Goal: Information Seeking & Learning: Learn about a topic

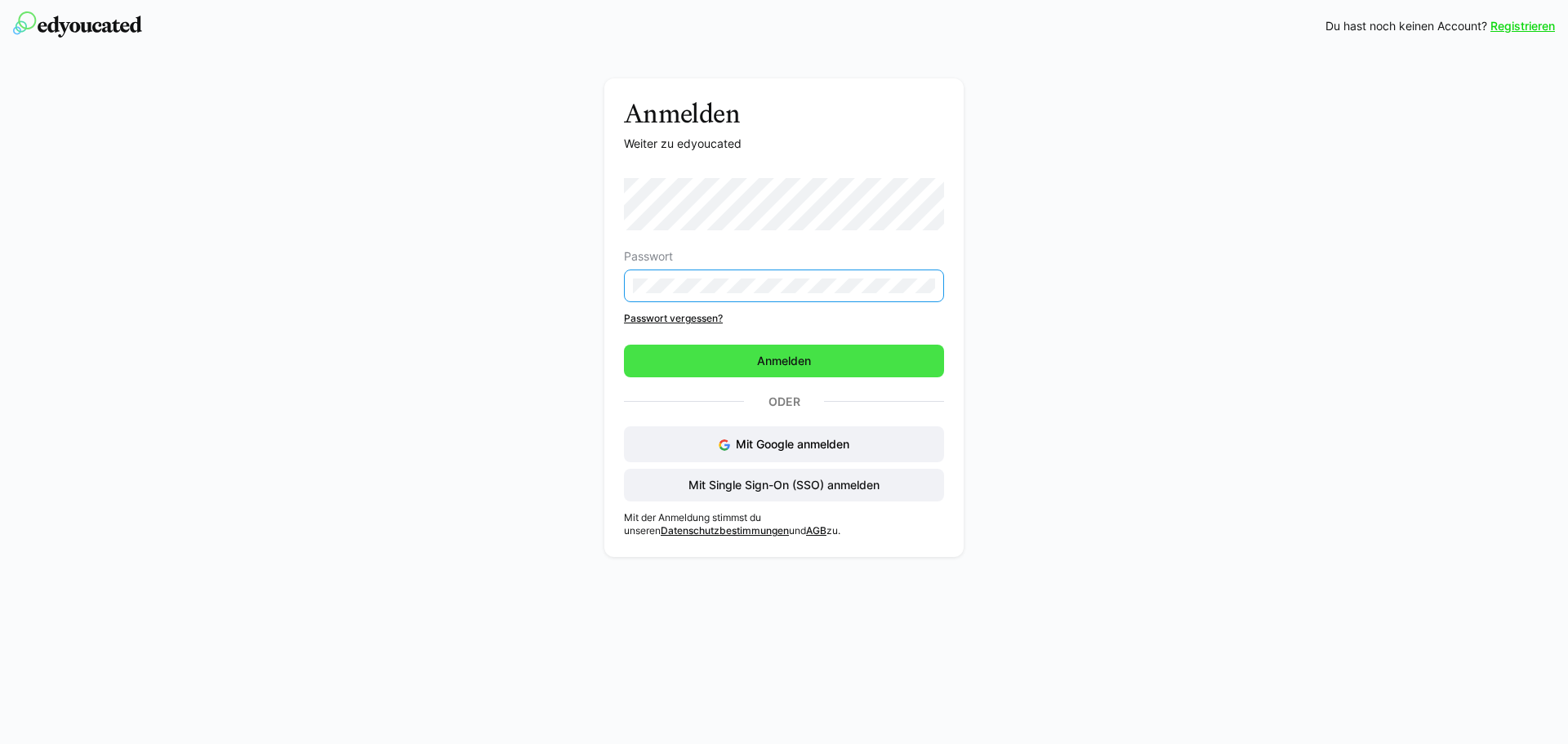
click at [794, 366] on span "Anmelden" at bounding box center [784, 360] width 59 height 16
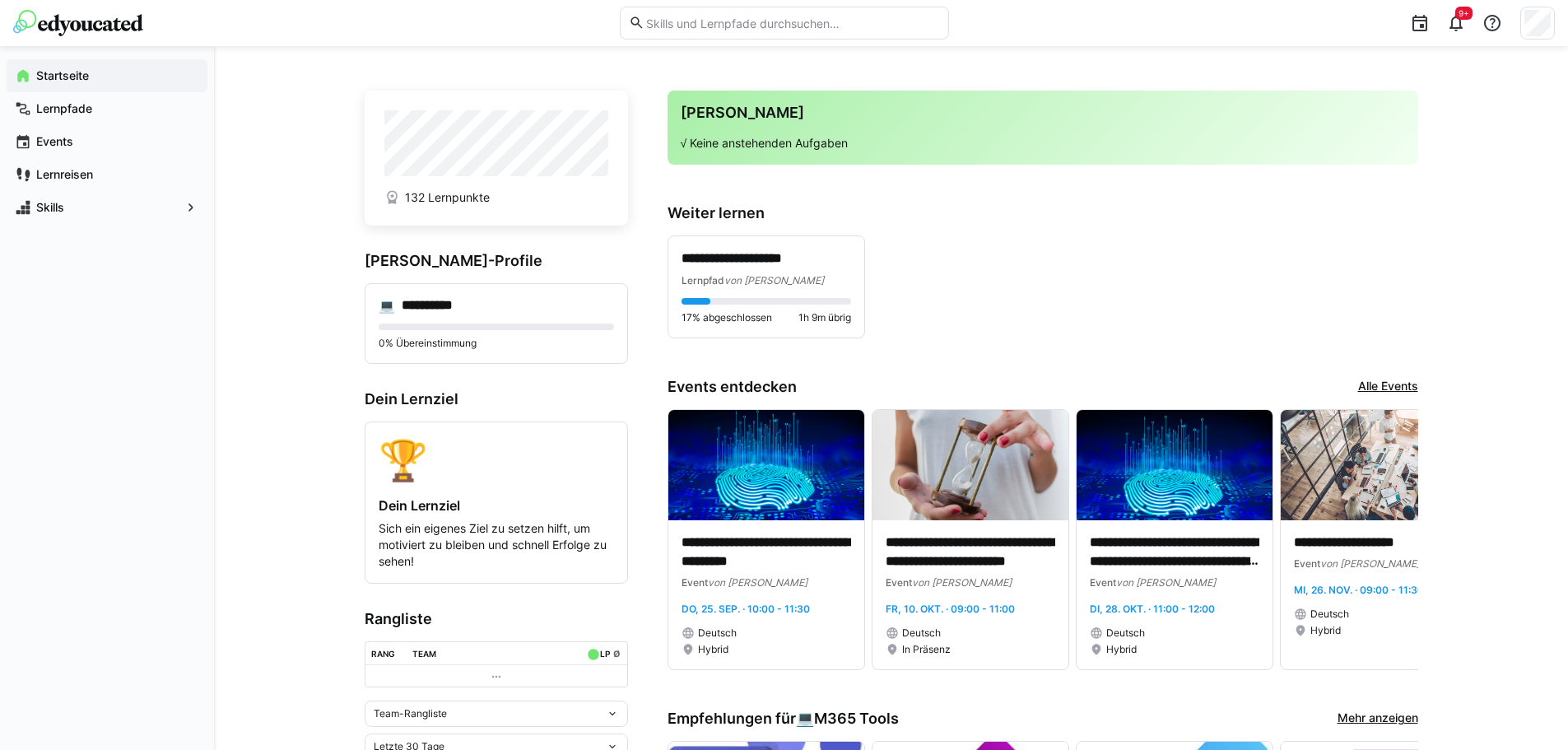
click at [674, 22] on input "text" at bounding box center [792, 23] width 295 height 15
type input "forms"
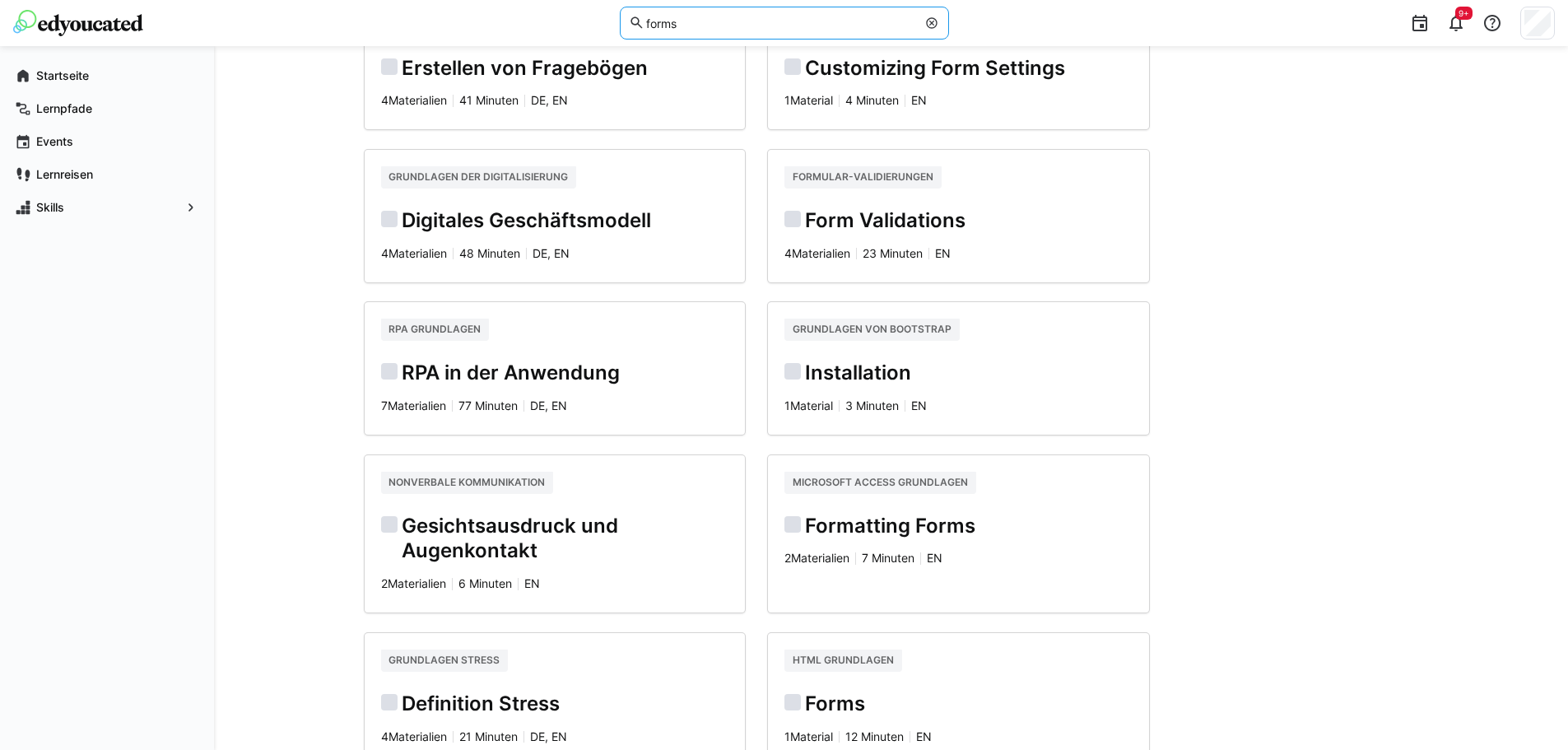
scroll to position [1005, 0]
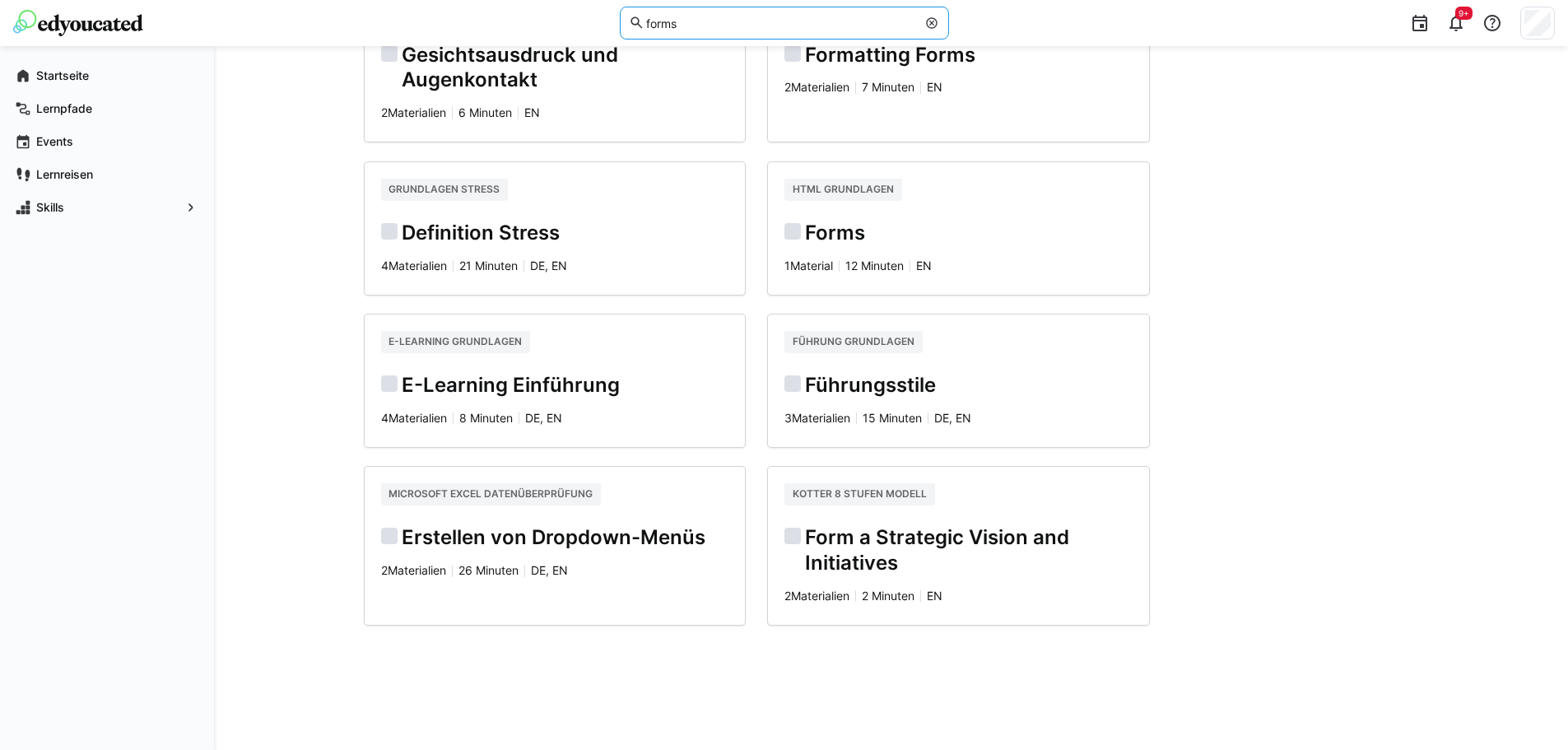
click at [850, 221] on h2 "Forms" at bounding box center [959, 233] width 348 height 25
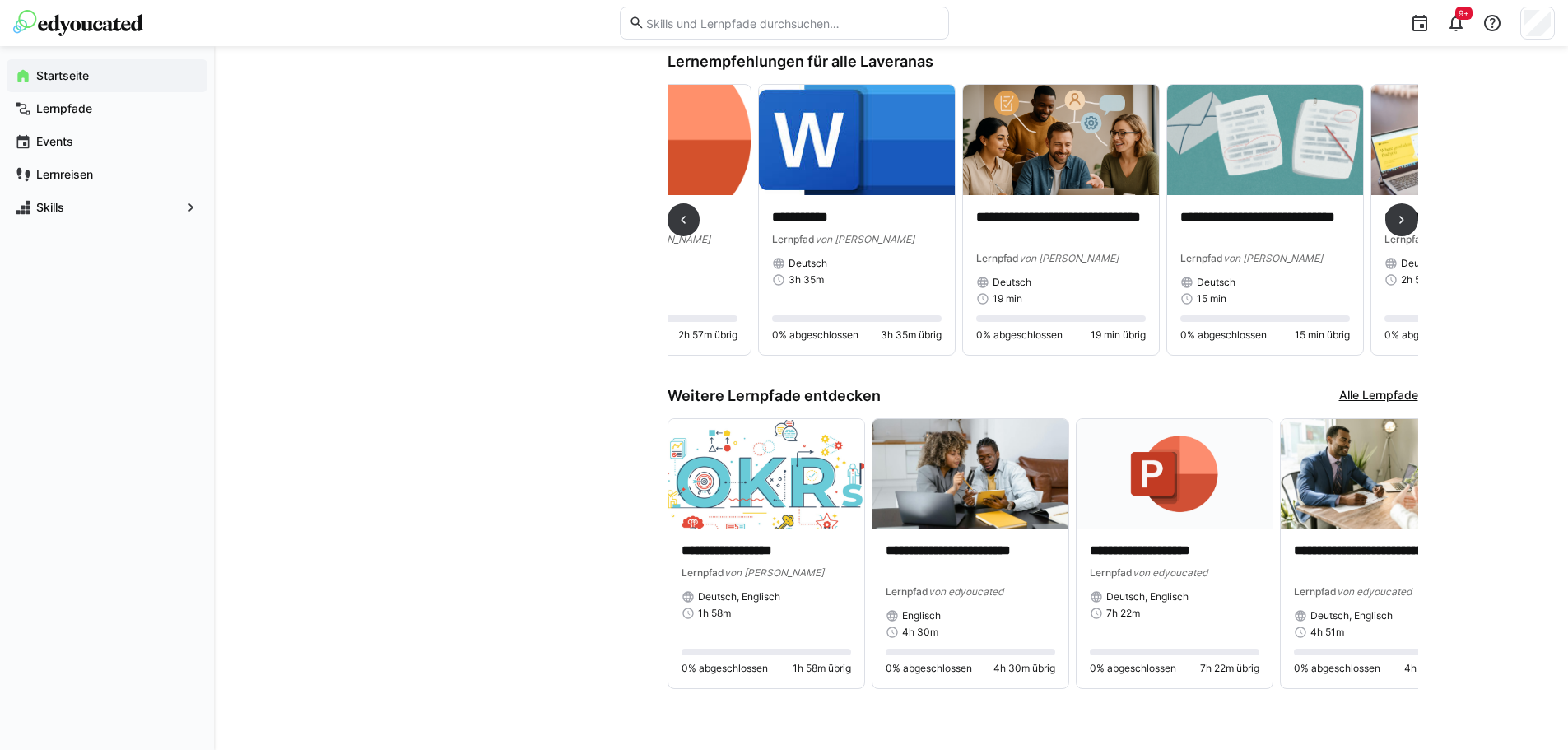
scroll to position [0, 1489]
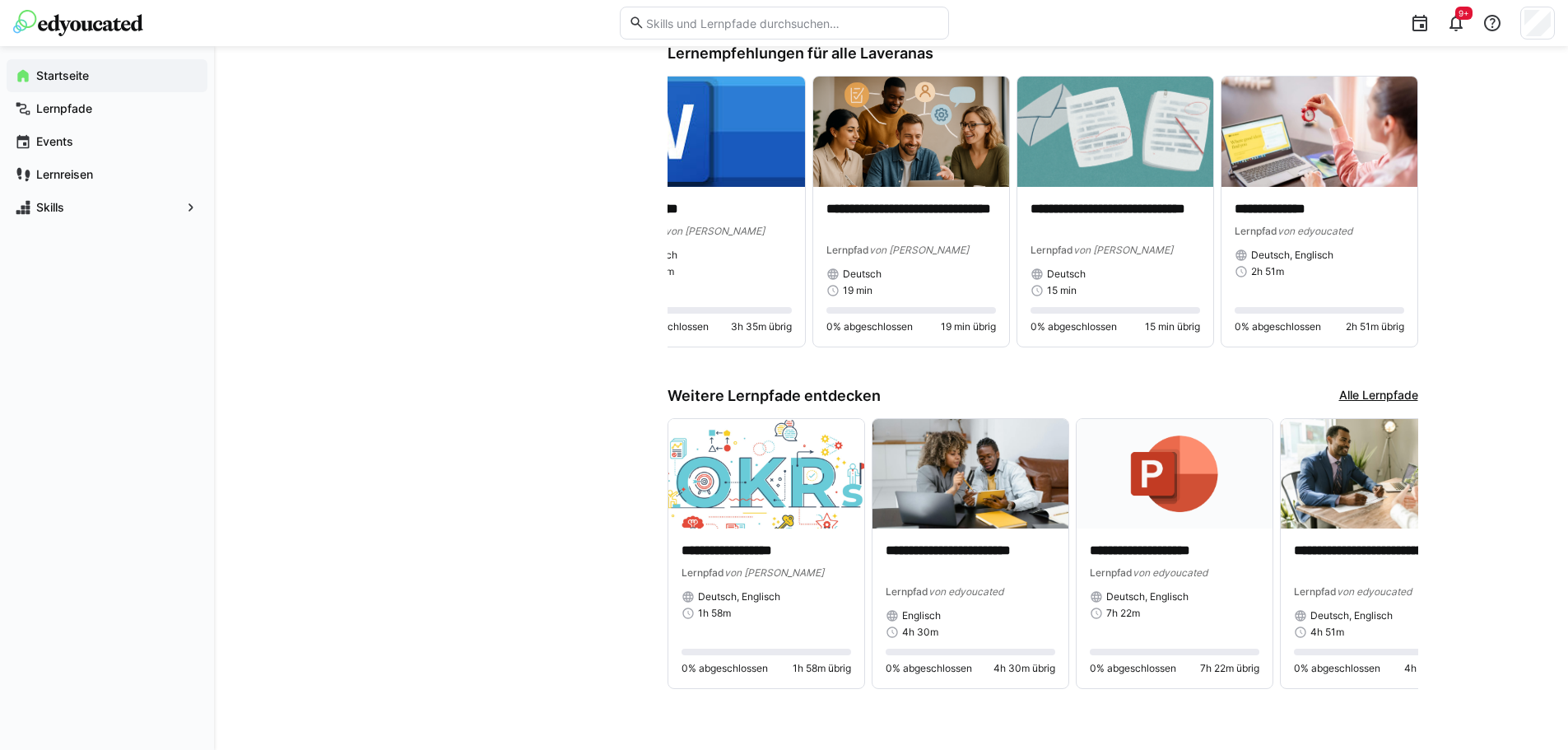
click at [1374, 393] on link "Alle Lernpfade" at bounding box center [1379, 396] width 79 height 18
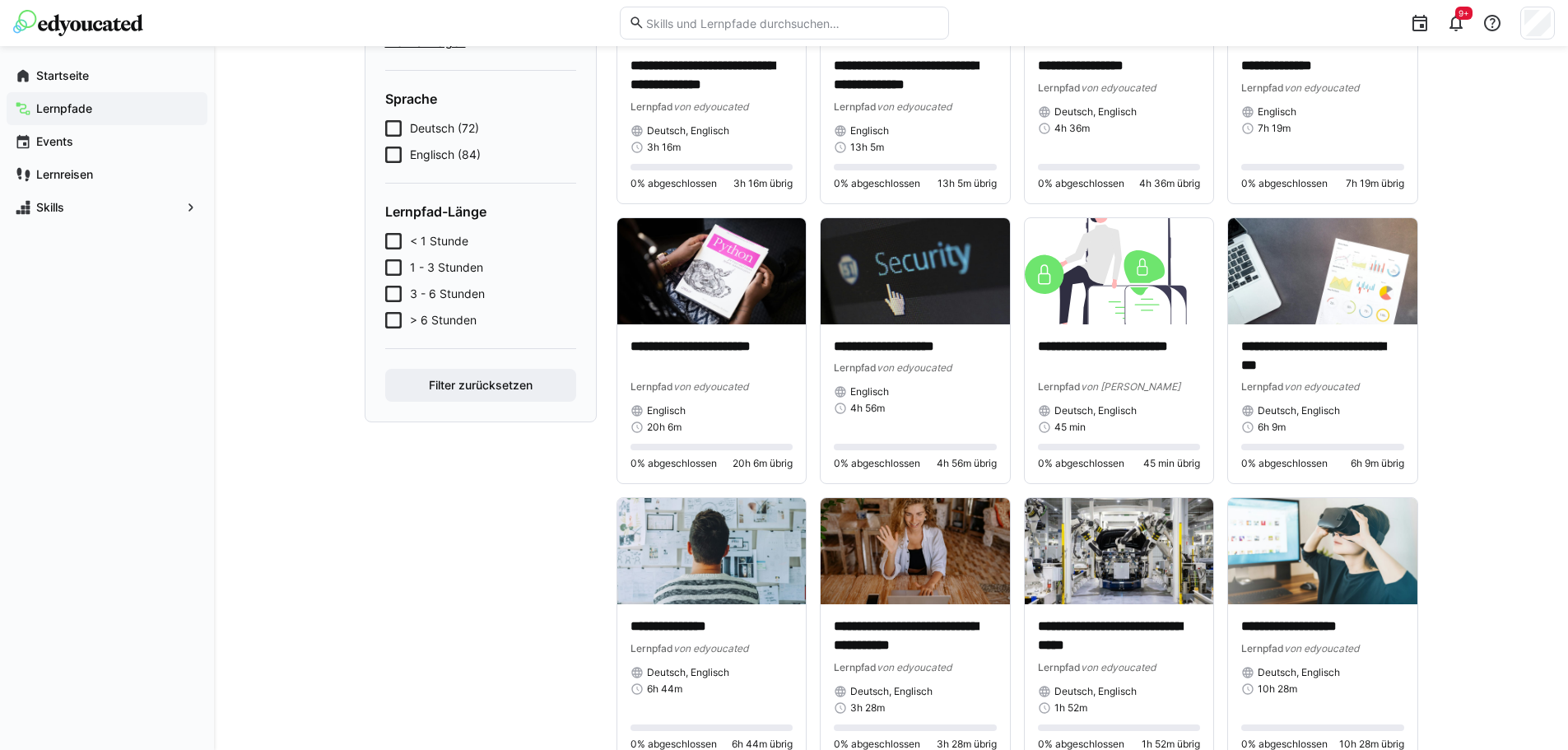
scroll to position [576, 0]
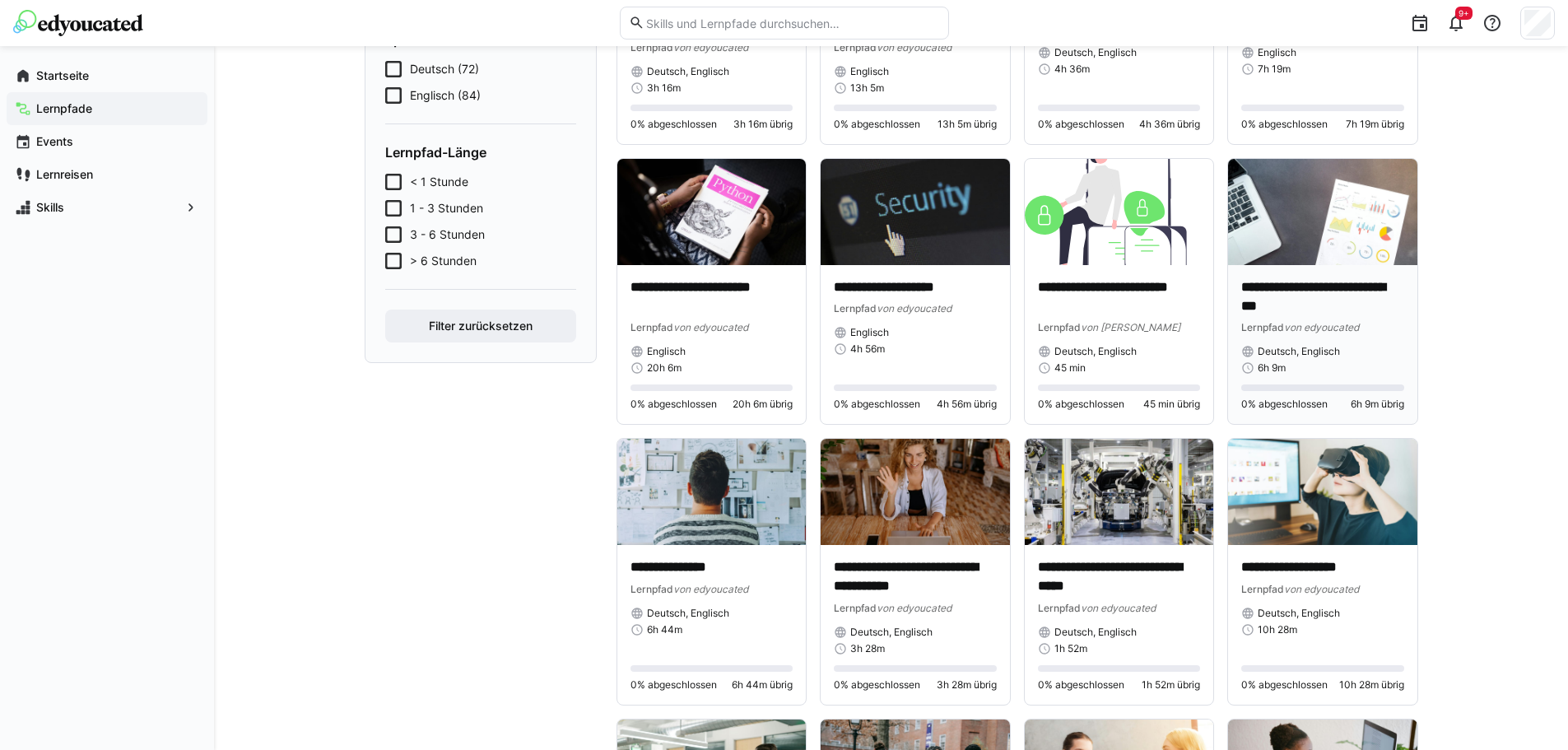
click at [1284, 307] on p "**********" at bounding box center [1323, 297] width 163 height 38
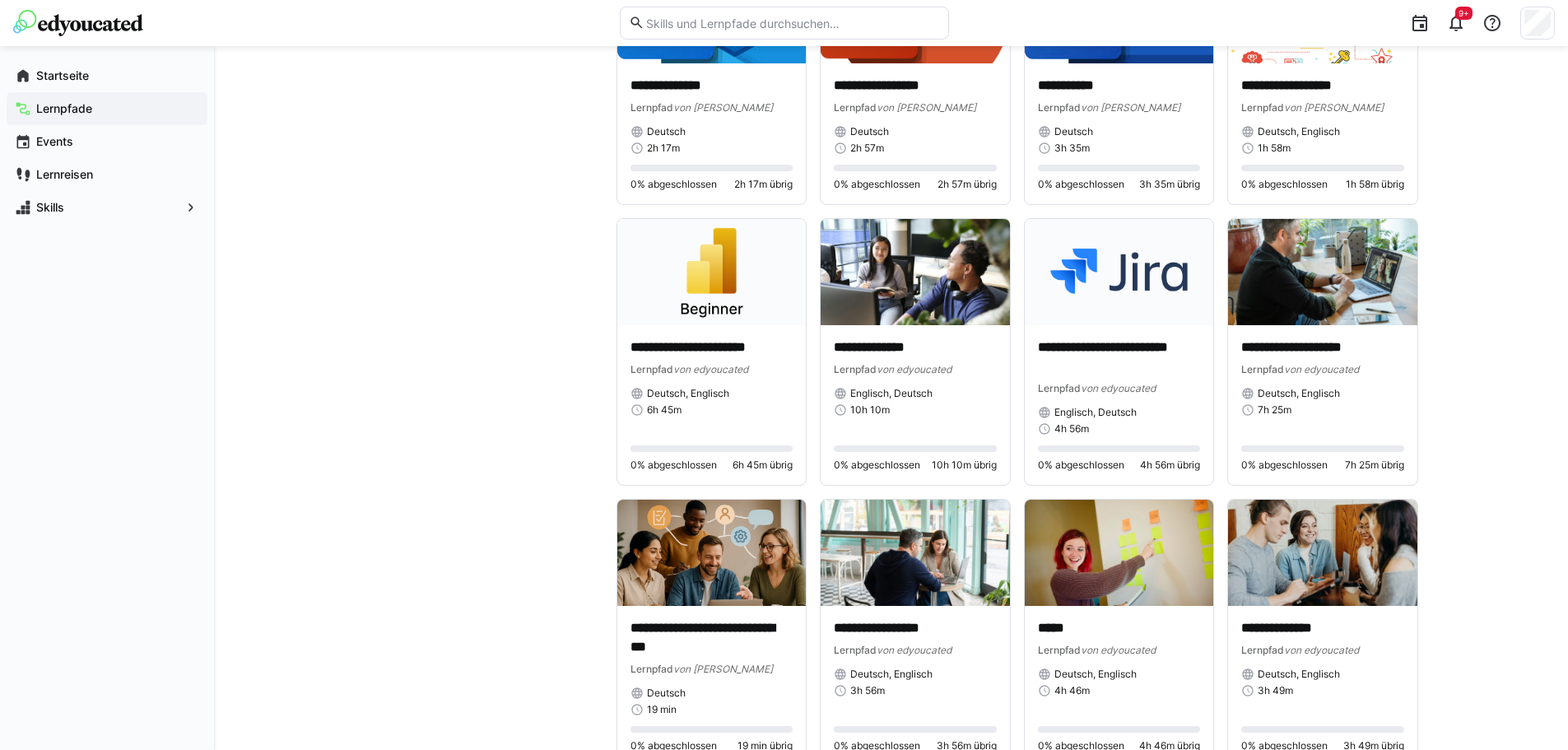
scroll to position [4117, 0]
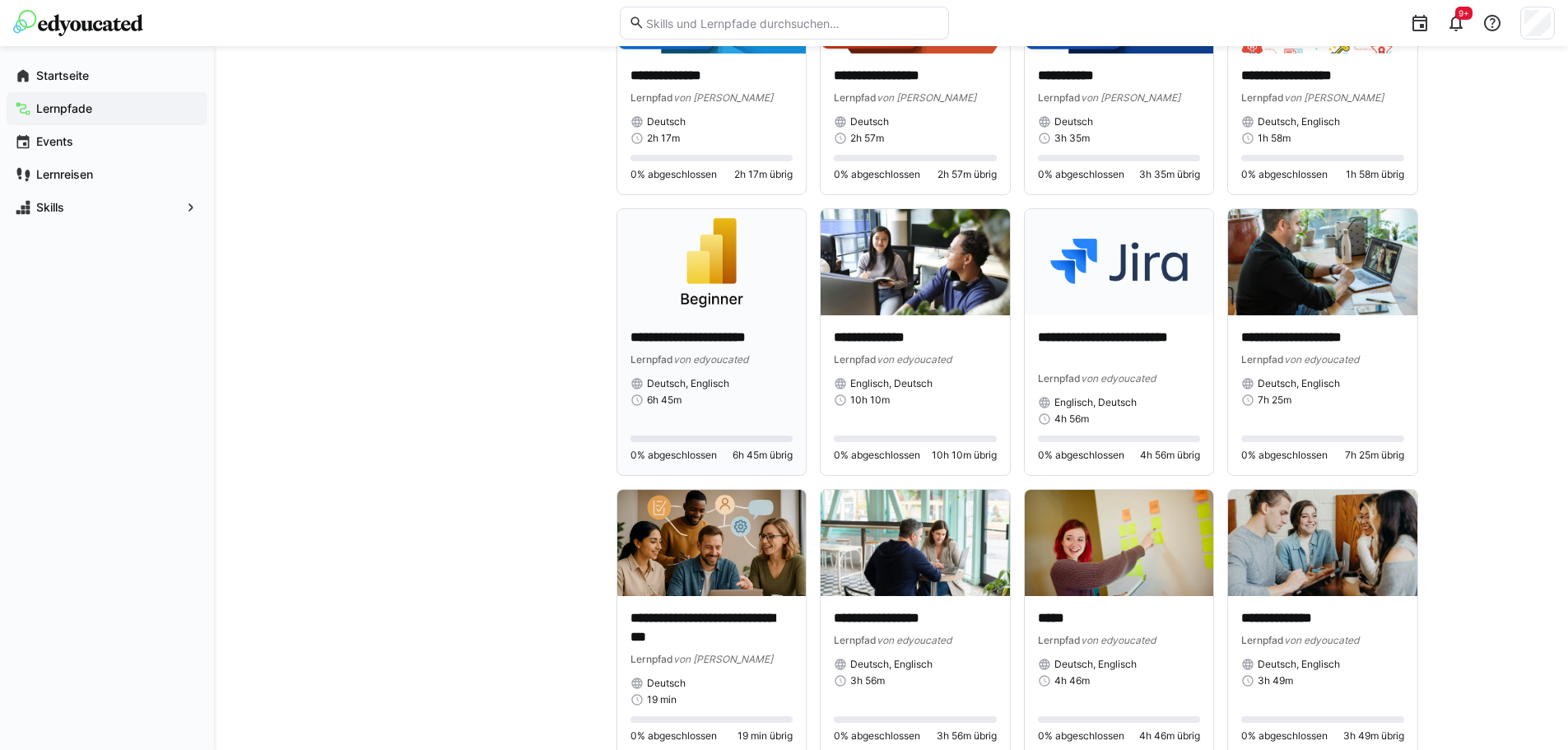
click at [712, 302] on img at bounding box center [712, 263] width 189 height 107
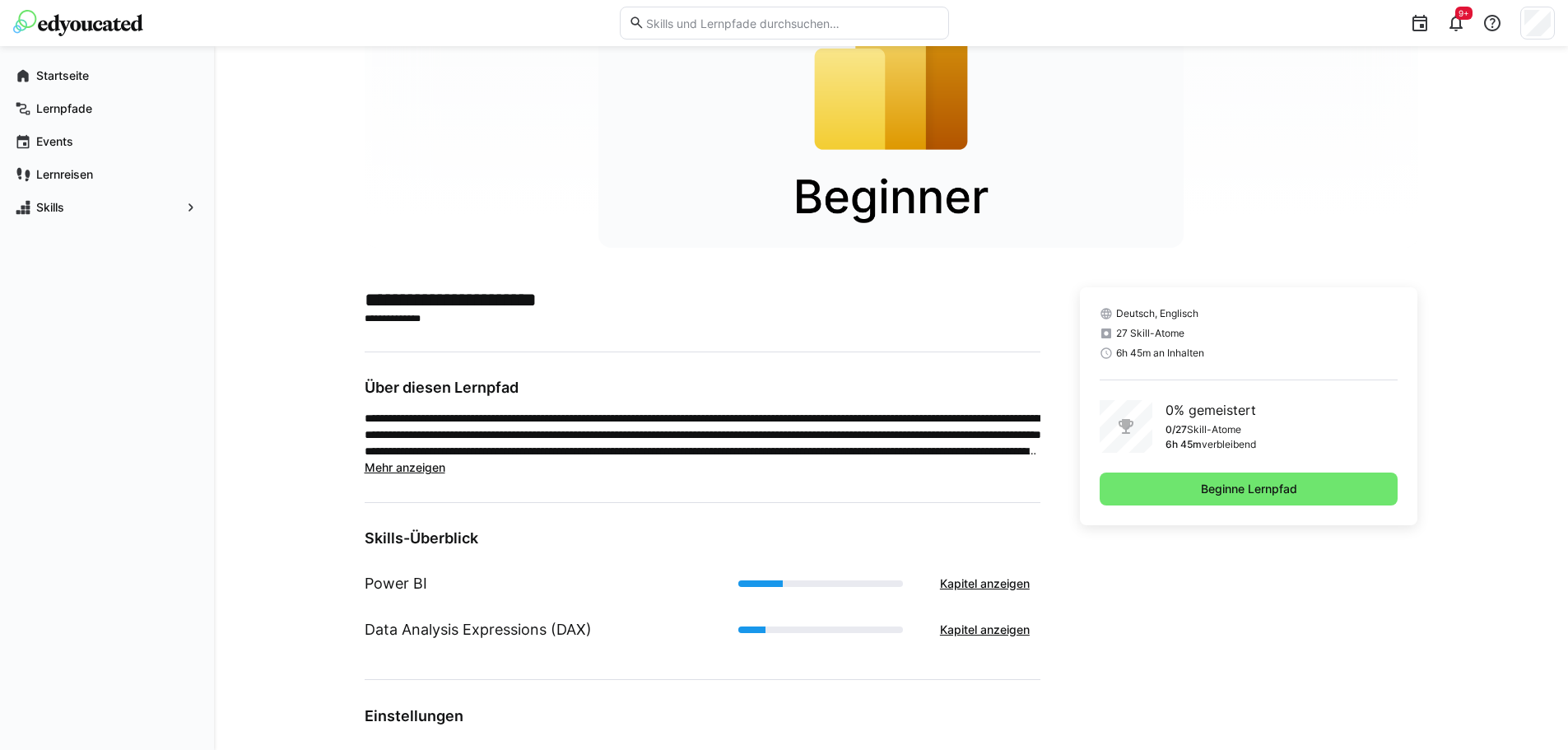
scroll to position [413, 0]
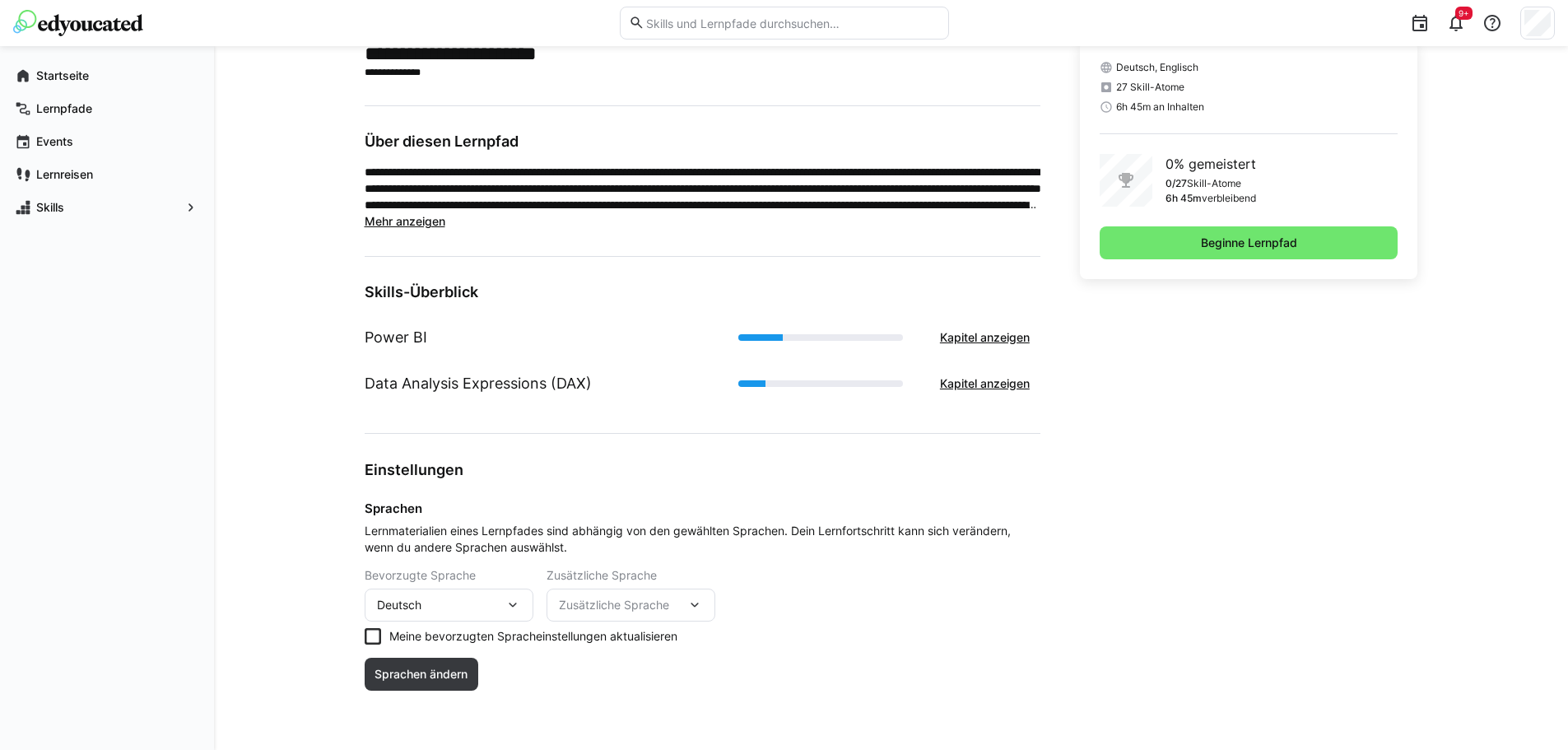
drag, startPoint x: 507, startPoint y: 224, endPoint x: 538, endPoint y: 223, distance: 31.0
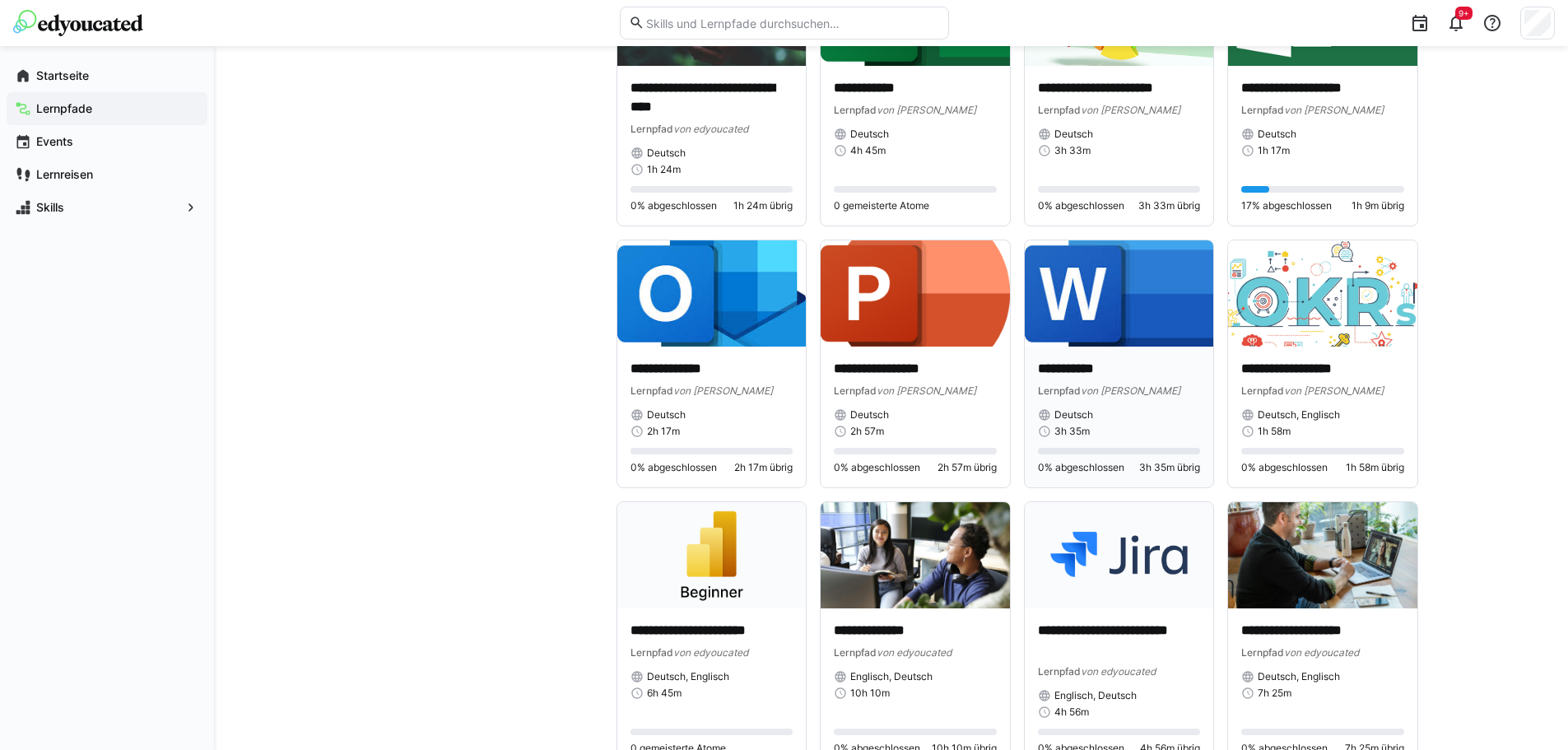
scroll to position [3822, 0]
click at [721, 597] on img at bounding box center [712, 556] width 189 height 107
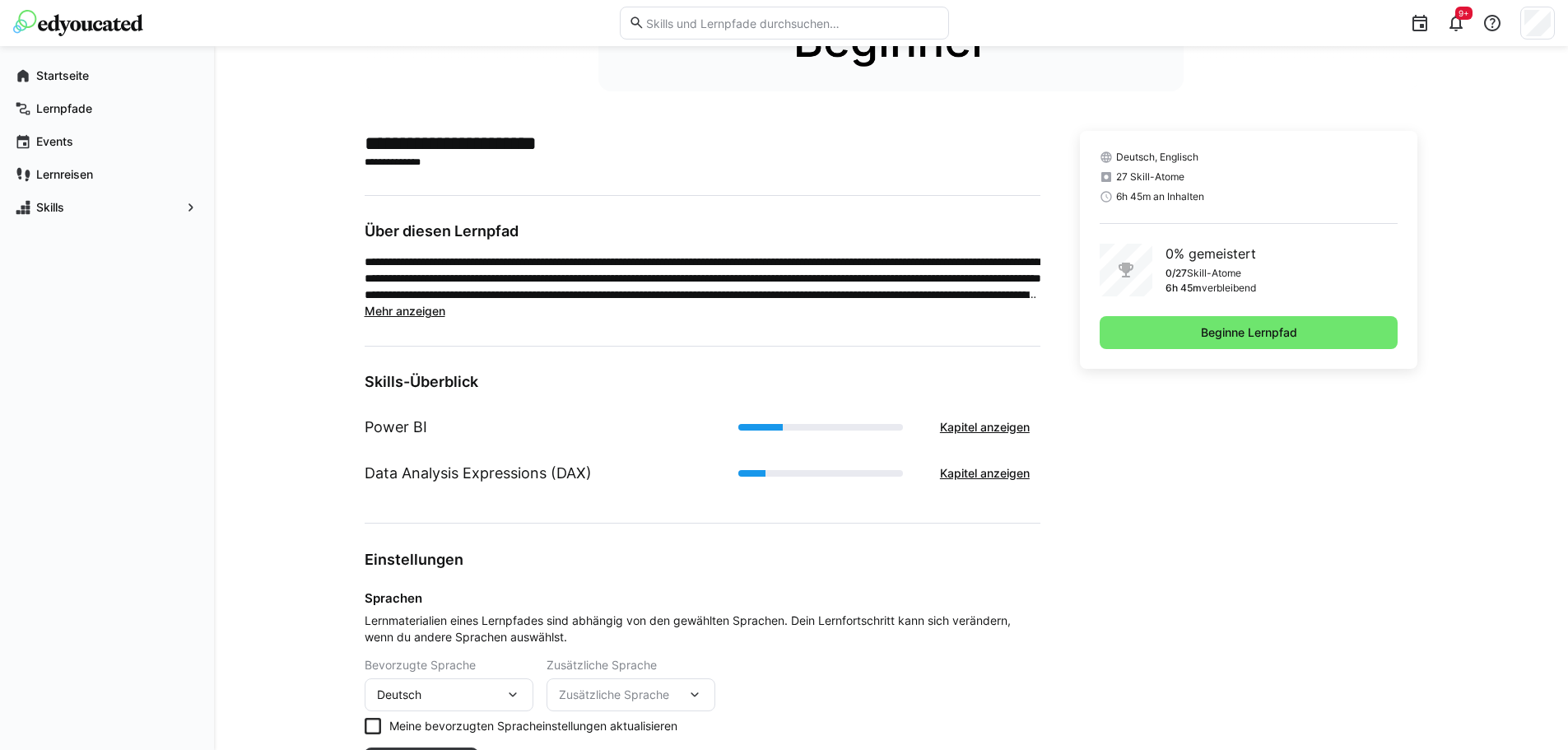
scroll to position [411, 0]
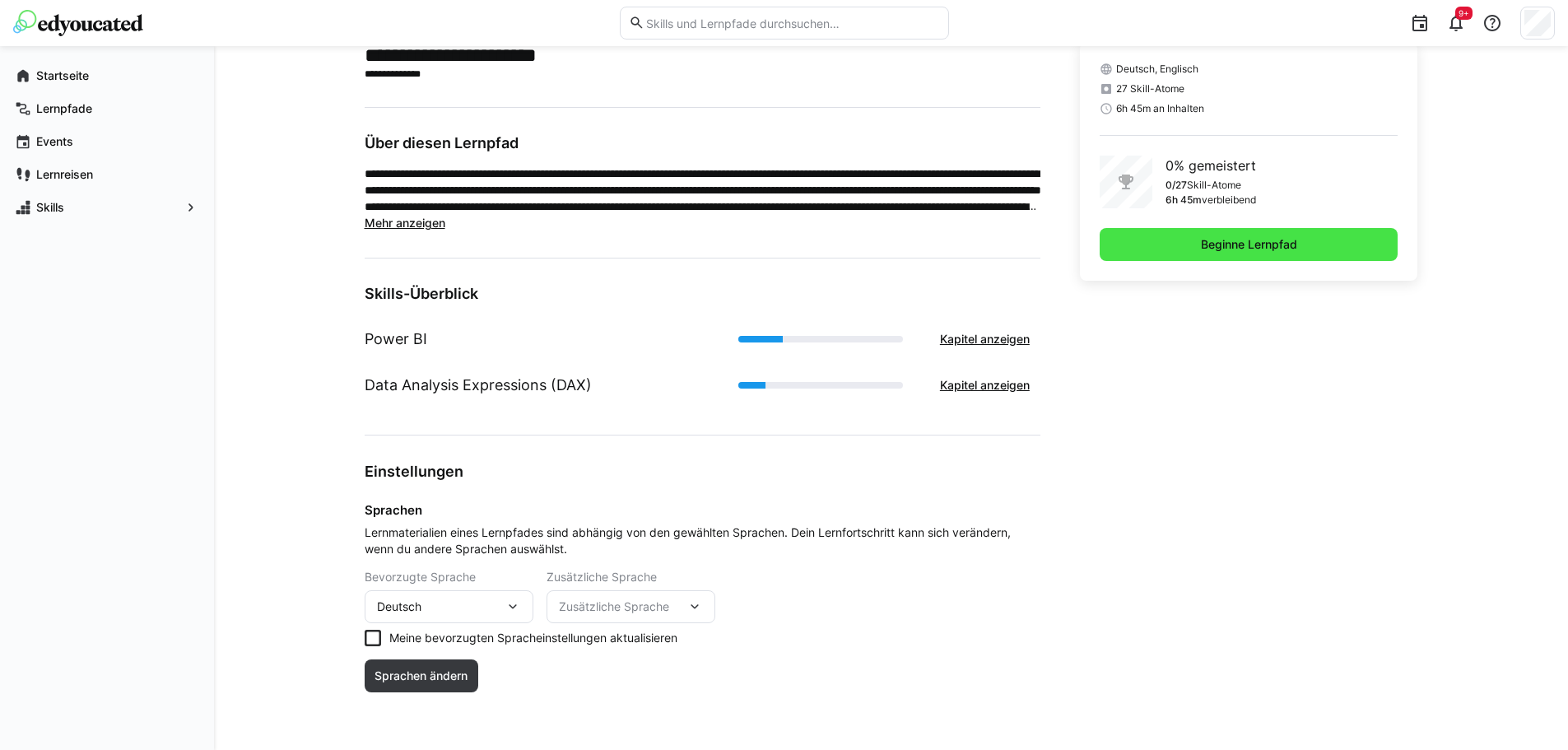
click at [1214, 243] on span "Beginne Lernpfad" at bounding box center [1249, 244] width 101 height 17
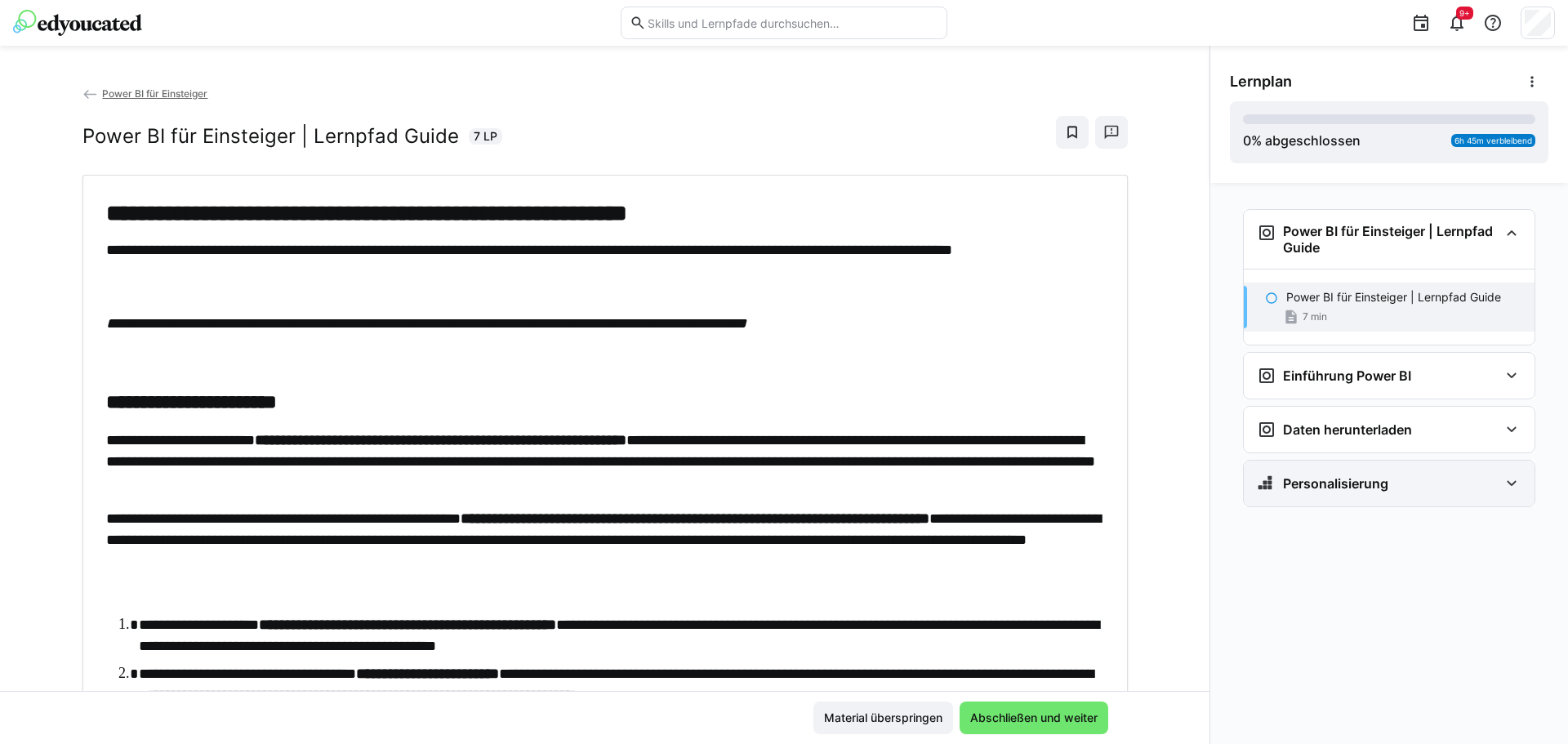
click at [1506, 486] on eds-icon at bounding box center [1512, 483] width 20 height 20
click at [1210, 478] on div "Power BI für Einsteiger | Lernpfad Guide Power BI für Einsteiger | Lernpfad Gui…" at bounding box center [1389, 463] width 358 height 561
click at [1529, 373] on app-classroom-navigation "Power BI für Einsteiger | Lernpfad Guide Power BI für Einsteiger | Lernpfad Gui…" at bounding box center [1390, 482] width 319 height 559
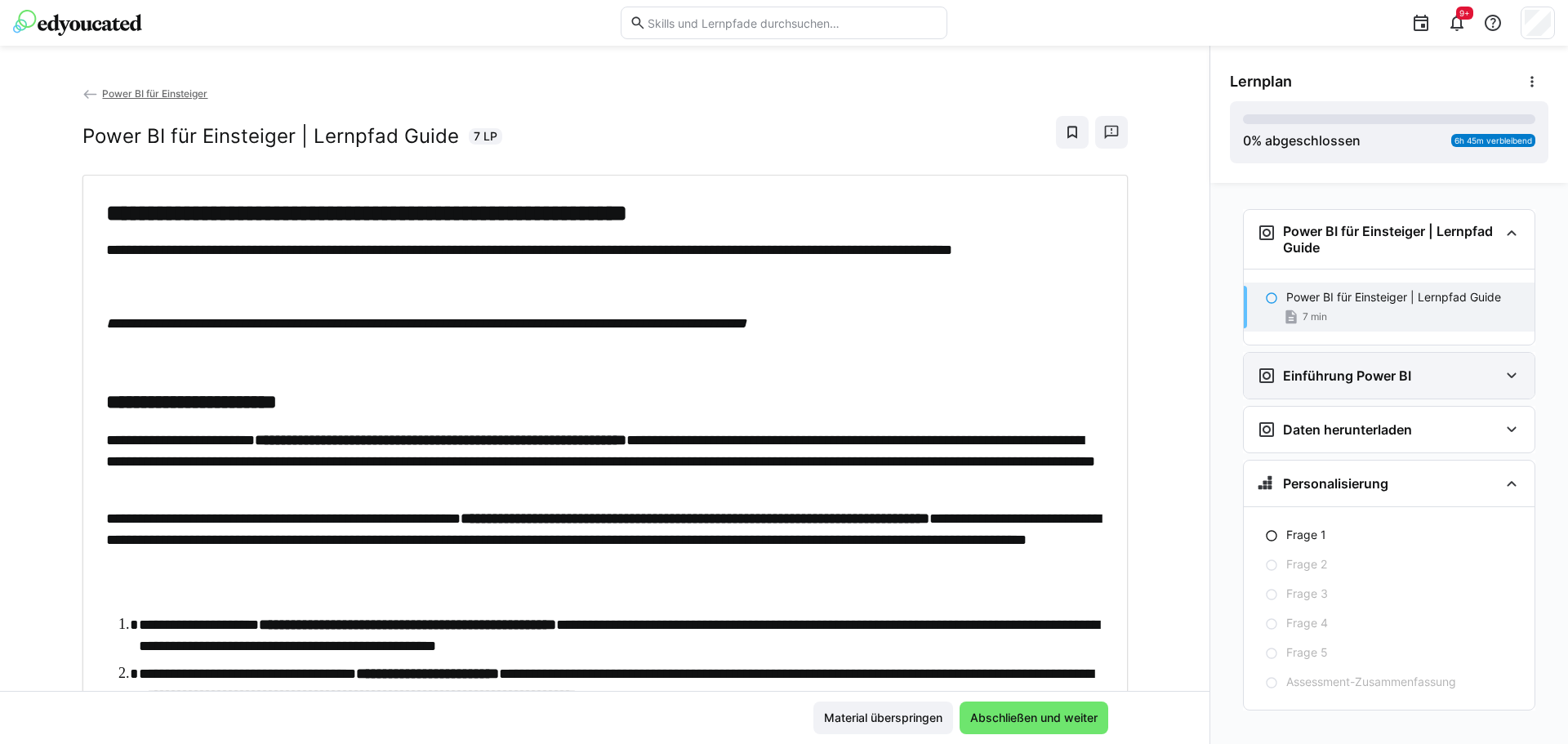
click at [1513, 375] on div "Einführung Power BI" at bounding box center [1390, 375] width 291 height 46
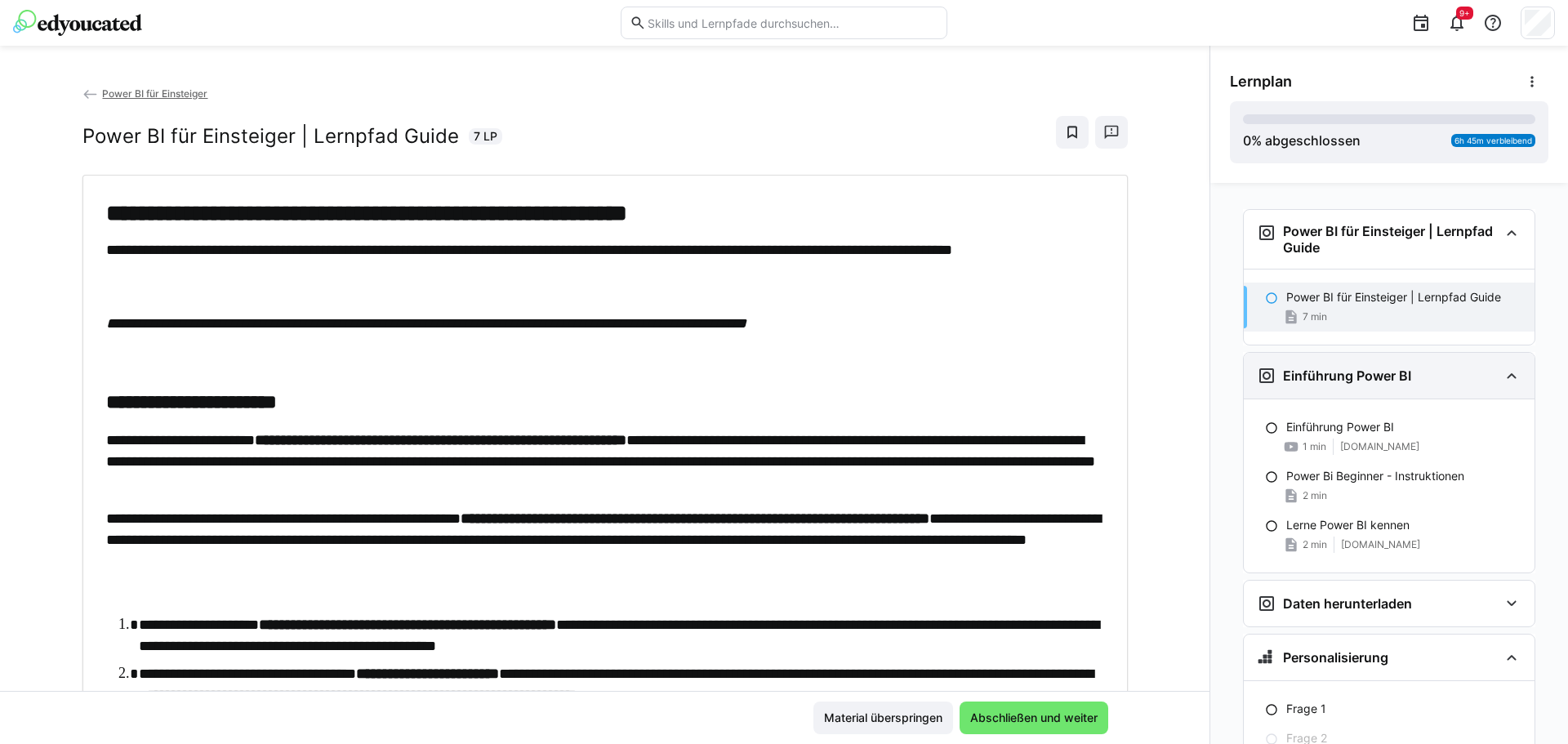
click at [1502, 379] on eds-icon at bounding box center [1512, 375] width 20 height 20
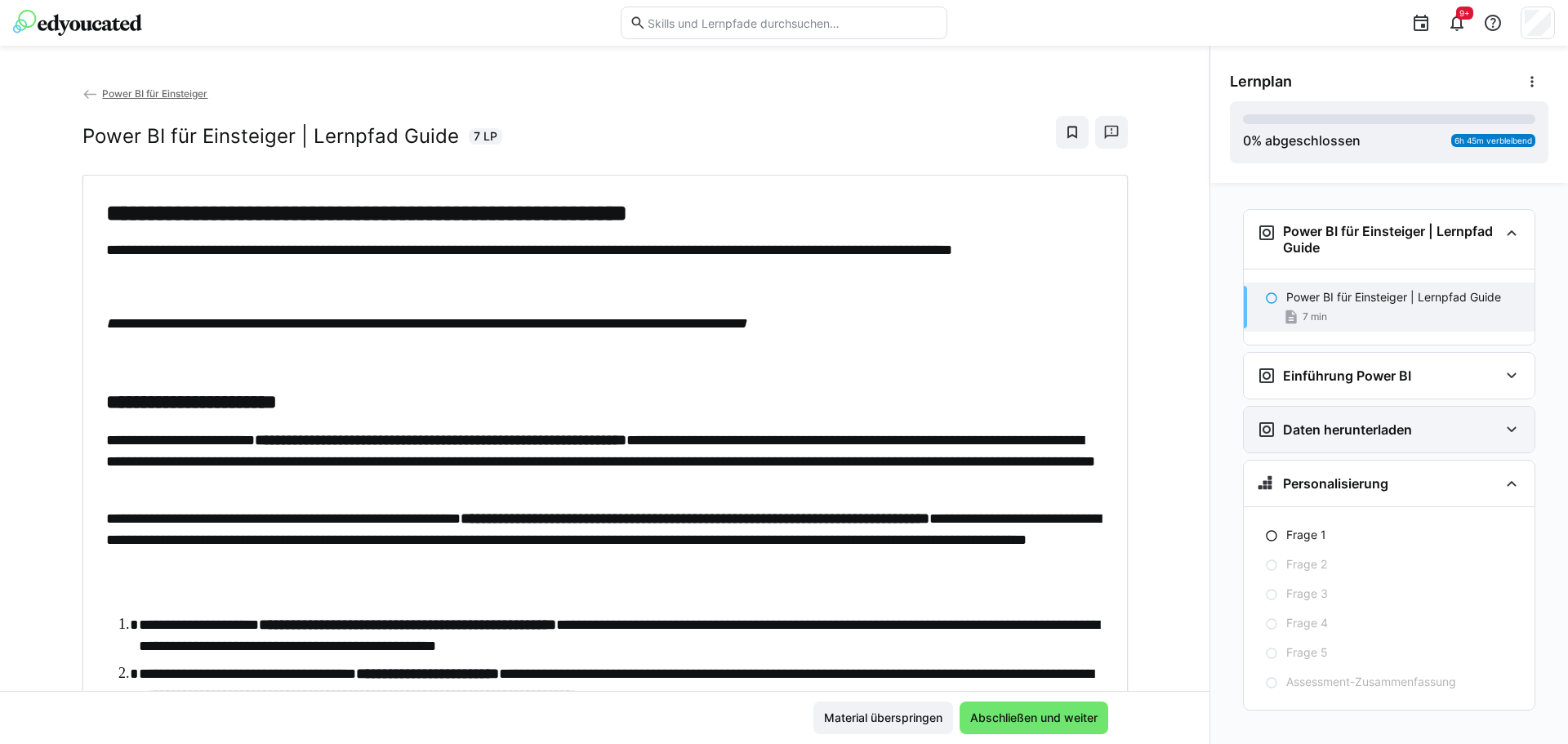
click at [1492, 433] on div "Daten herunterladen" at bounding box center [1390, 430] width 291 height 46
click at [1502, 434] on eds-icon at bounding box center [1512, 430] width 20 height 20
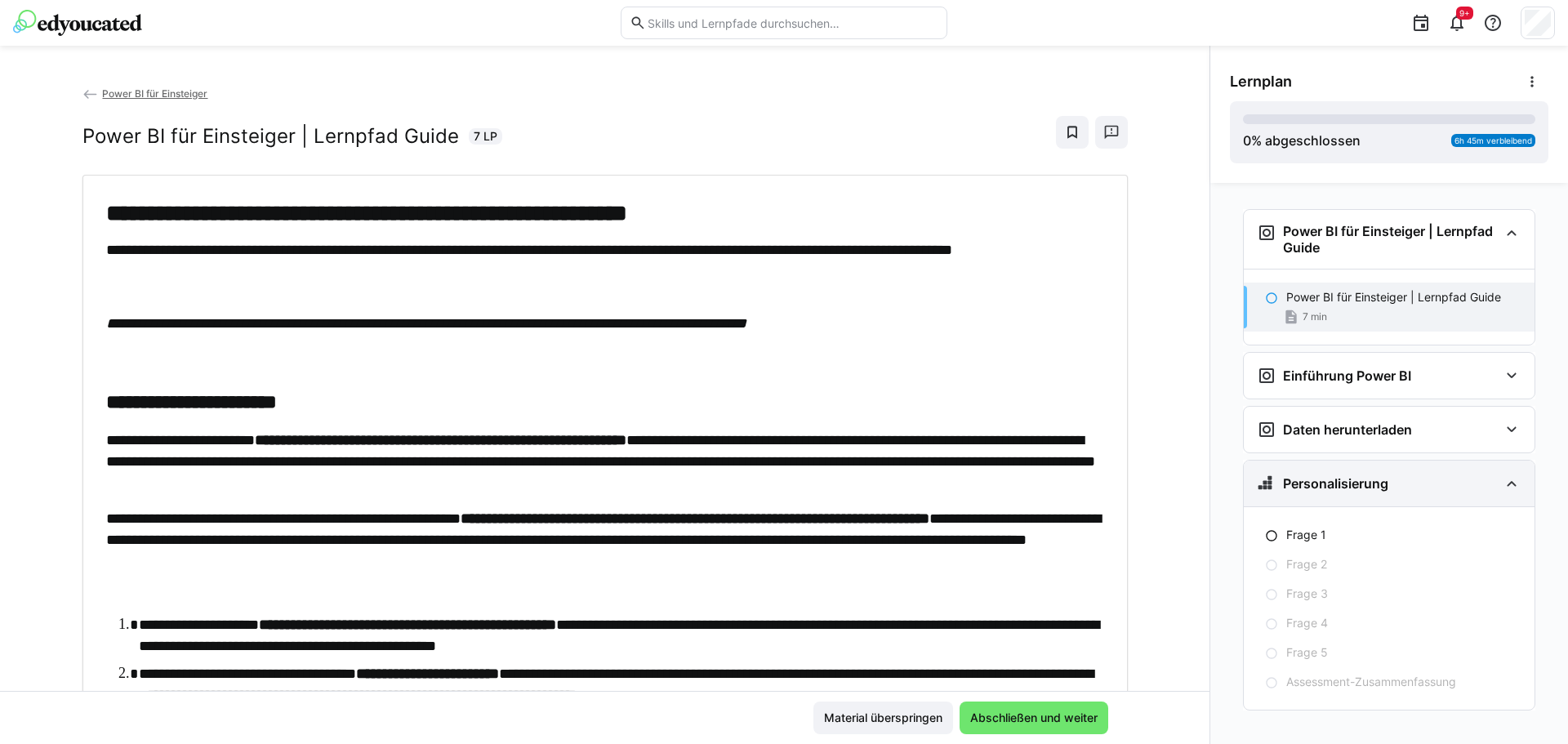
click at [1502, 479] on eds-icon at bounding box center [1512, 483] width 20 height 20
click at [1498, 479] on div "Personalisierung" at bounding box center [1377, 483] width 242 height 20
click at [1253, 534] on div "Frage 1" at bounding box center [1390, 535] width 291 height 29
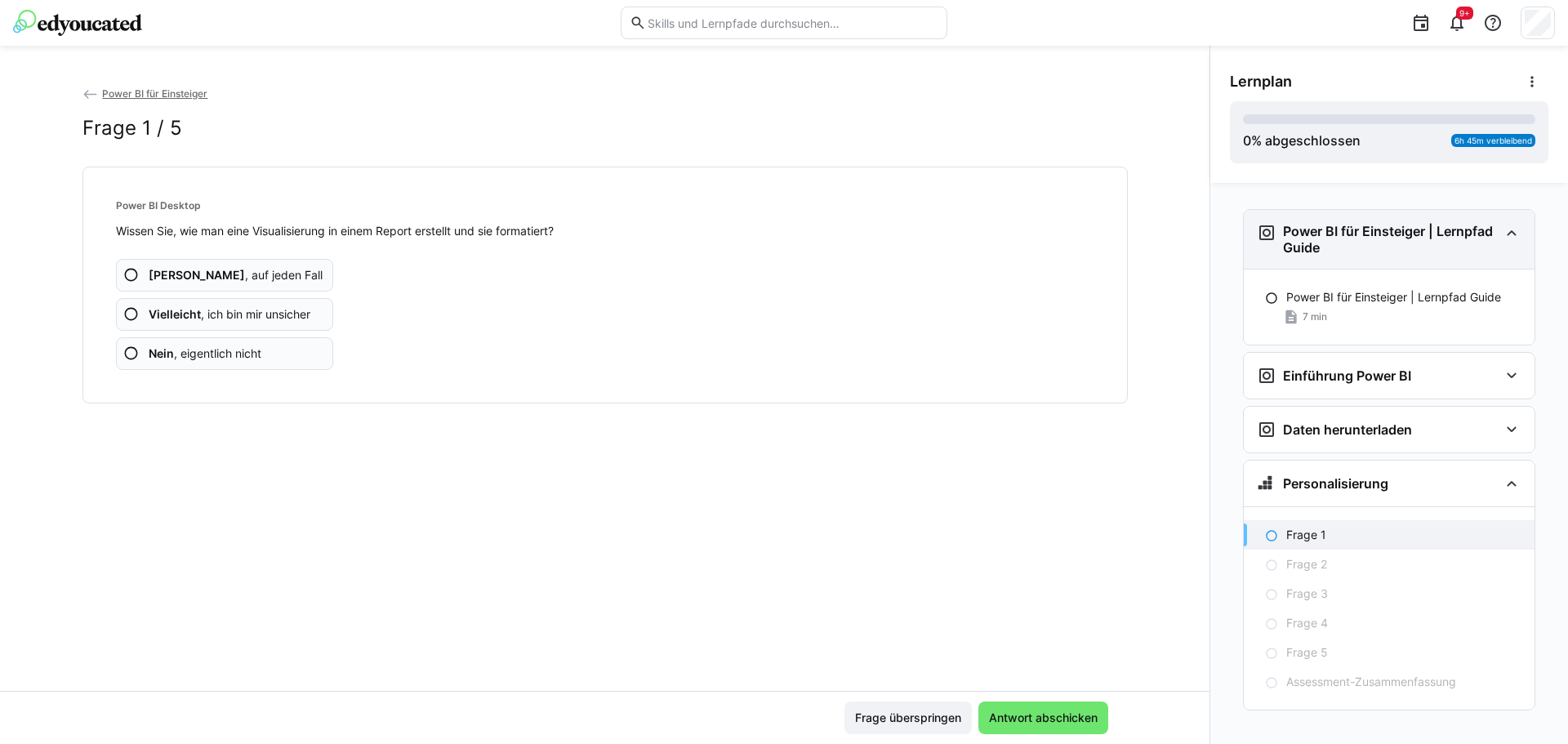
click at [1386, 249] on h3 "Power BI für Einsteiger | Lernpfad Guide" at bounding box center [1390, 239] width 216 height 33
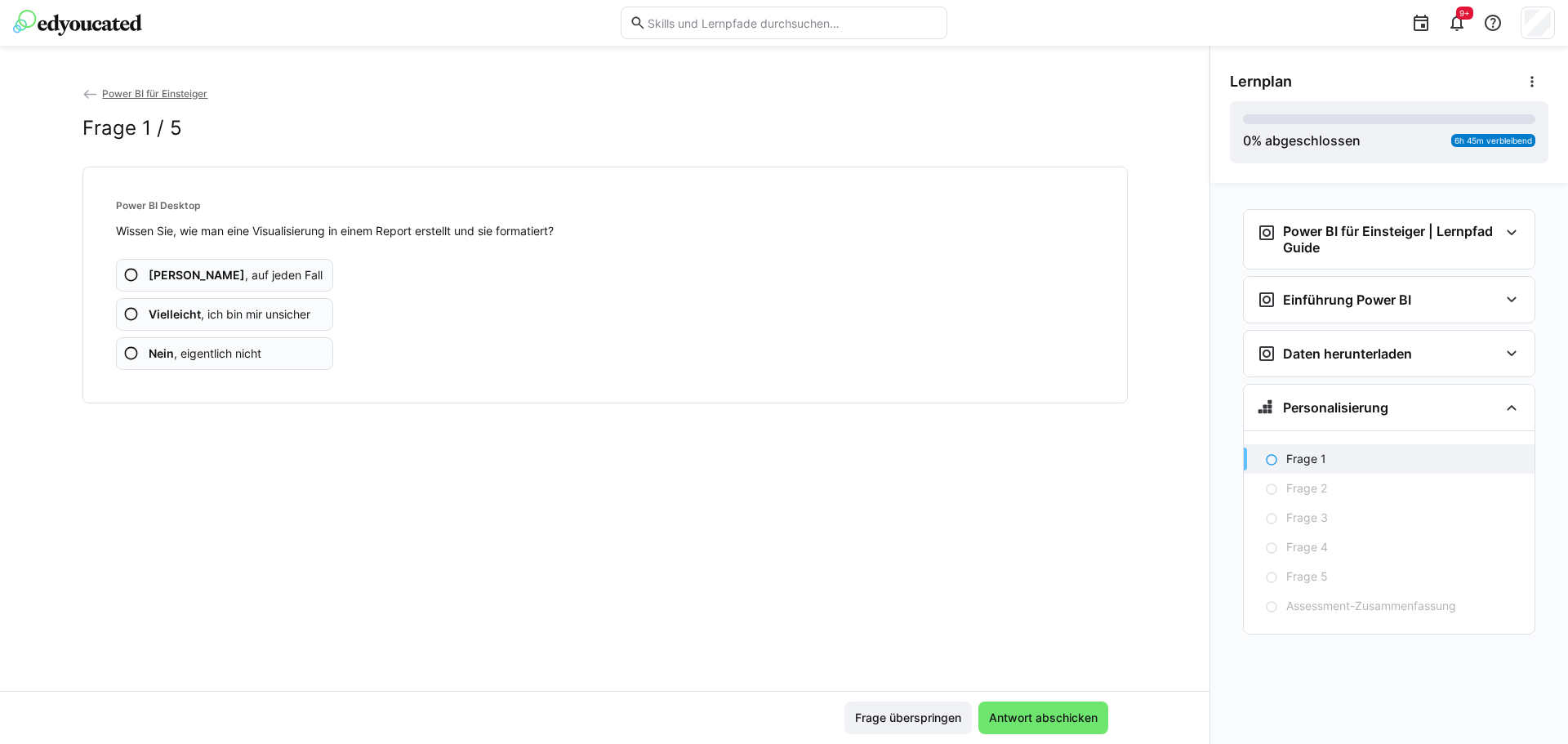
click at [147, 92] on span "Power BI für Einsteiger" at bounding box center [155, 94] width 106 height 12
